Goal: Transaction & Acquisition: Purchase product/service

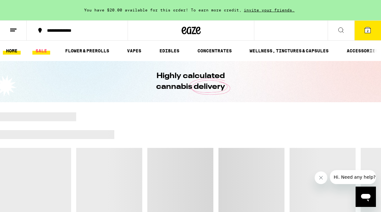
click at [41, 52] on link "SALE" at bounding box center [41, 51] width 18 height 8
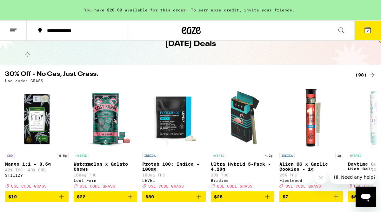
scroll to position [38, 0]
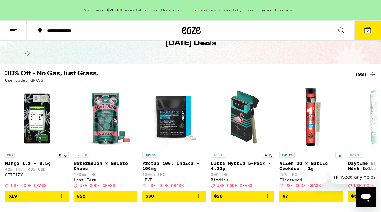
click at [367, 74] on div "(98)" at bounding box center [365, 74] width 21 height 8
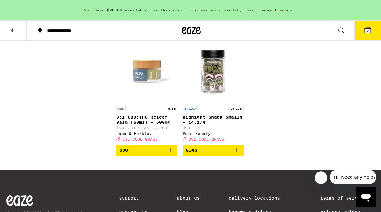
scroll to position [2993, 0]
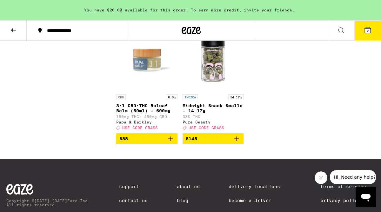
click at [369, 27] on icon at bounding box center [367, 30] width 8 height 8
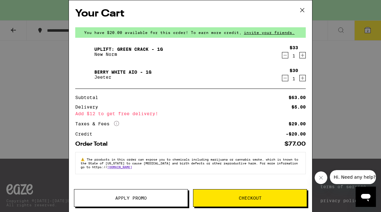
click at [179, 194] on button "Apply Promo" at bounding box center [131, 198] width 114 height 18
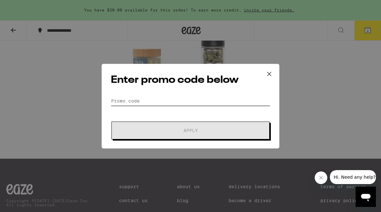
click at [166, 101] on input "Promo Code" at bounding box center [190, 101] width 159 height 10
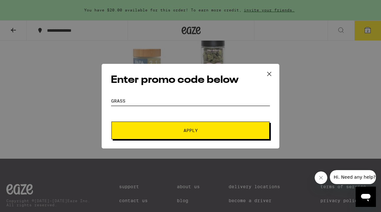
type input "grass"
click at [111, 121] on button "Apply" at bounding box center [190, 130] width 158 height 18
